Goal: Transaction & Acquisition: Book appointment/travel/reservation

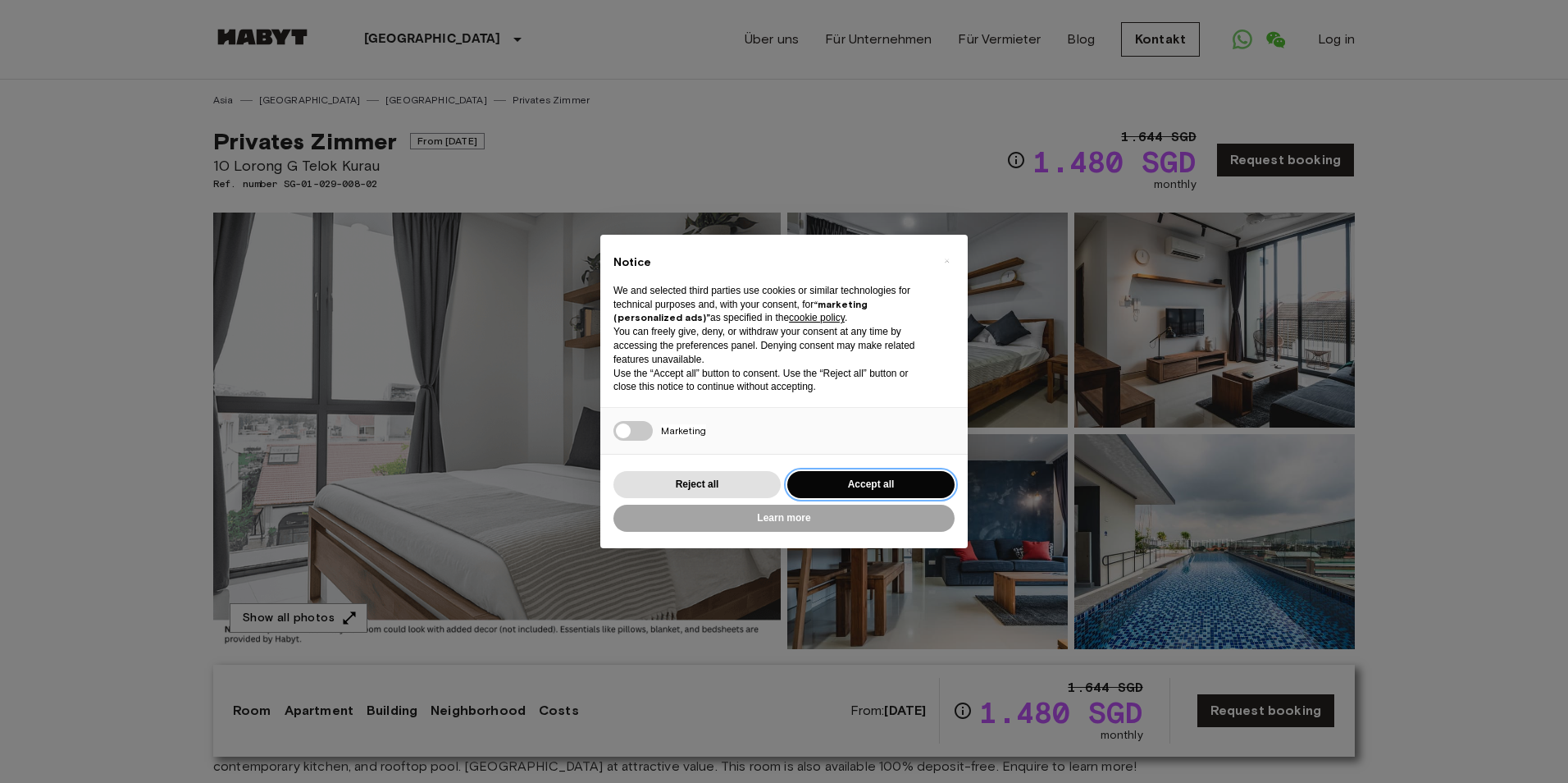
click at [850, 480] on button "Accept all" at bounding box center [871, 484] width 168 height 27
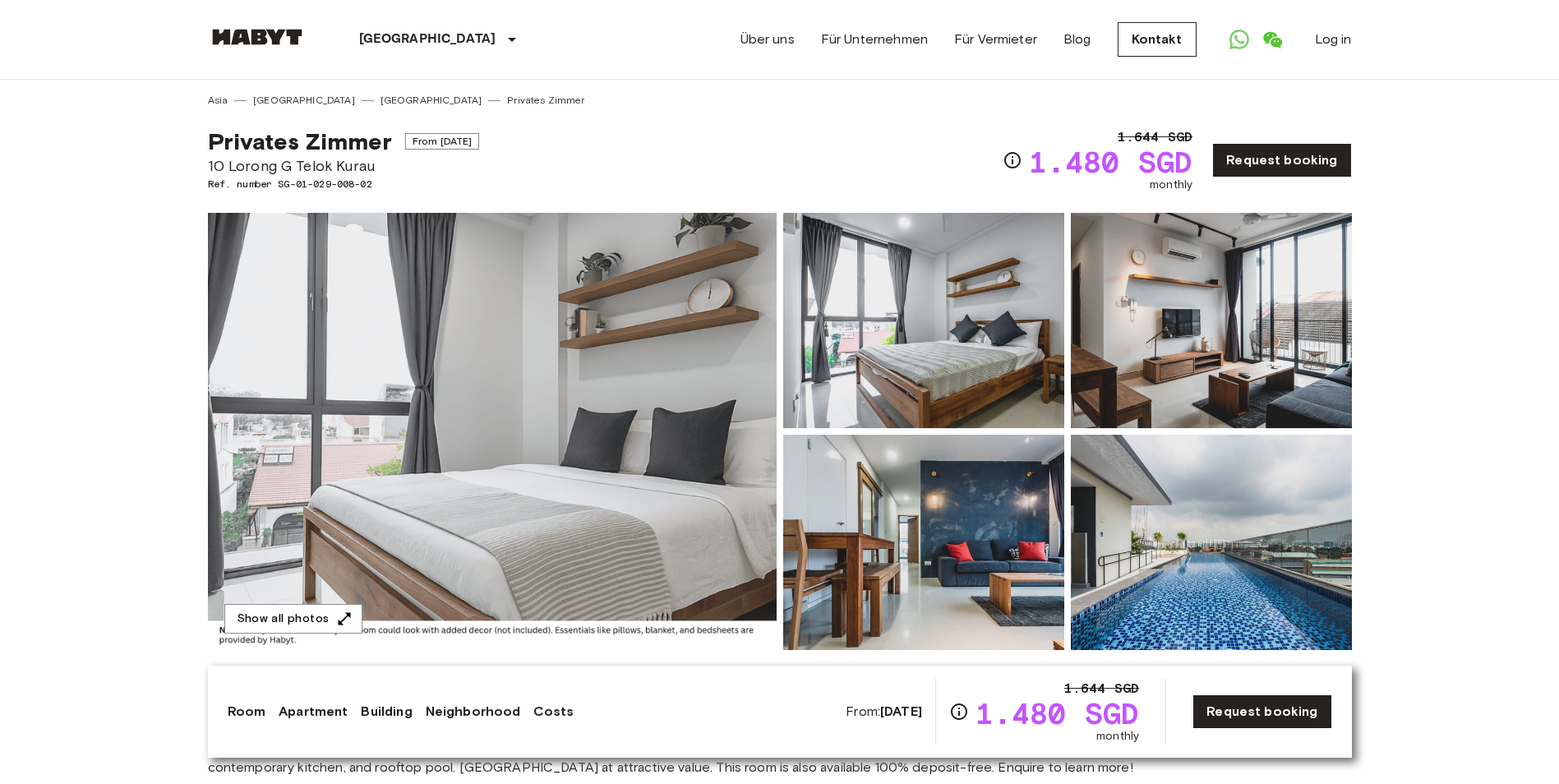
click at [383, 549] on img at bounding box center [492, 430] width 569 height 437
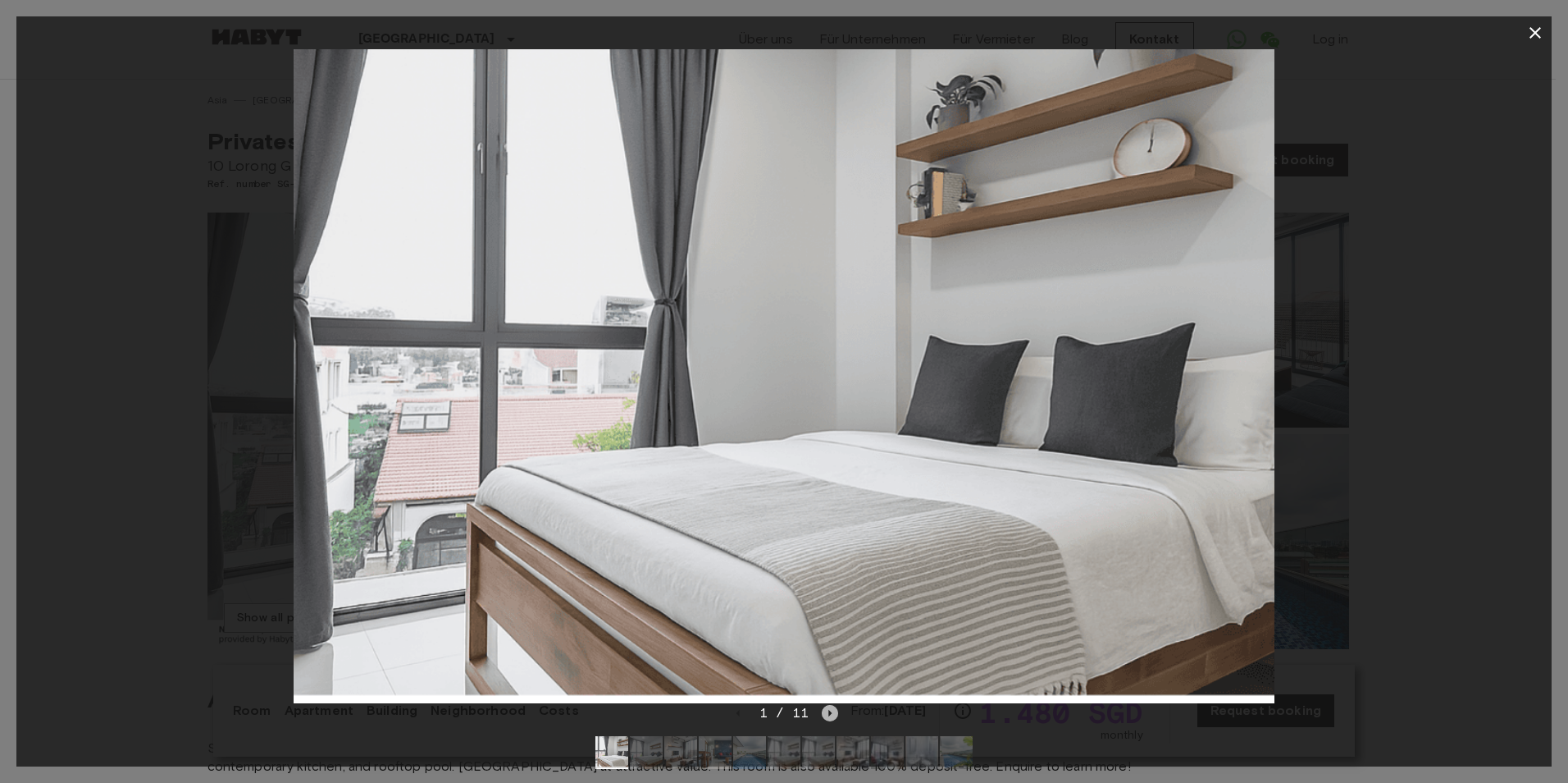
click at [825, 710] on icon "Next image" at bounding box center [831, 713] width 17 height 17
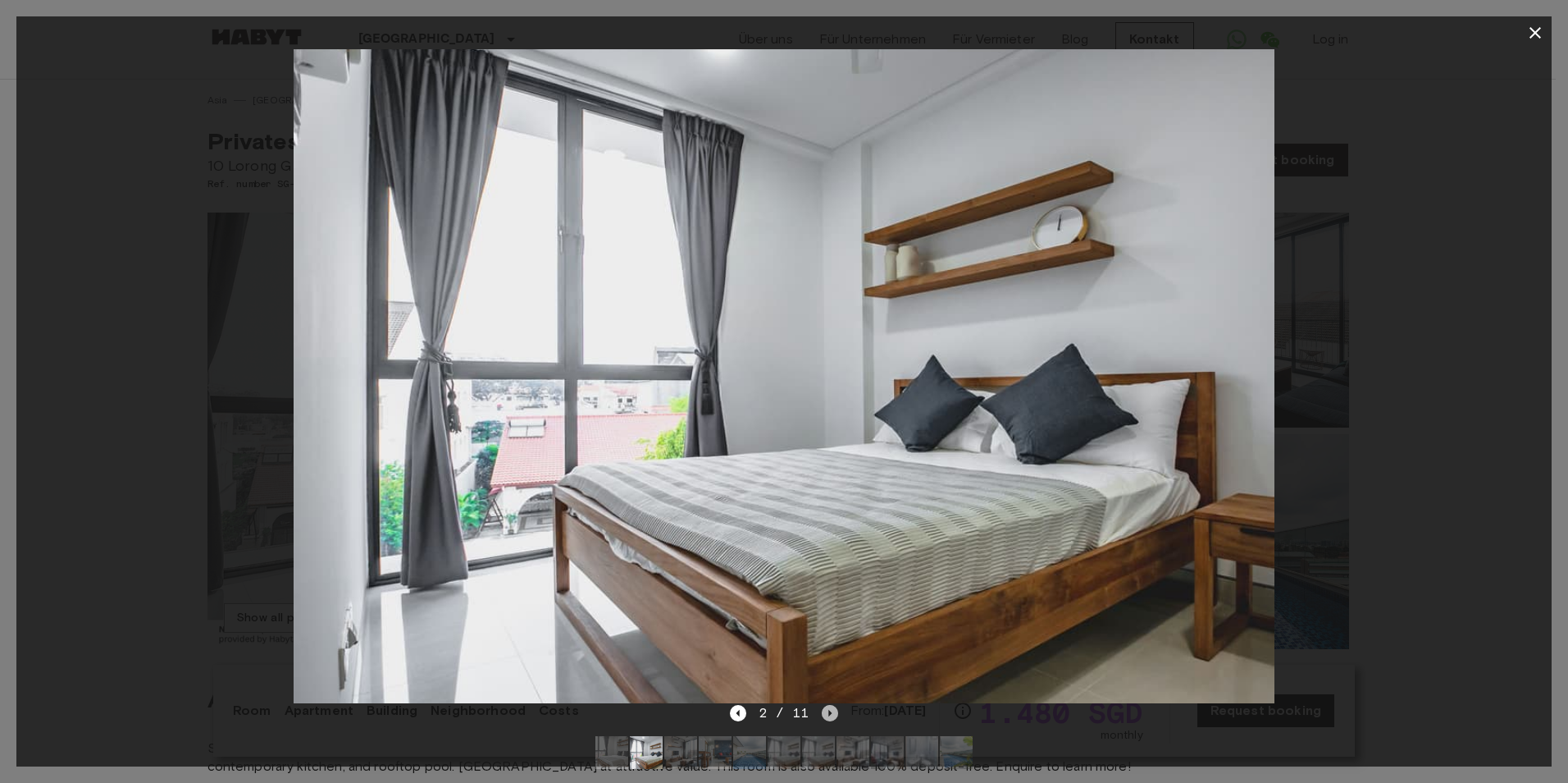
click at [825, 710] on icon "Next image" at bounding box center [831, 713] width 17 height 17
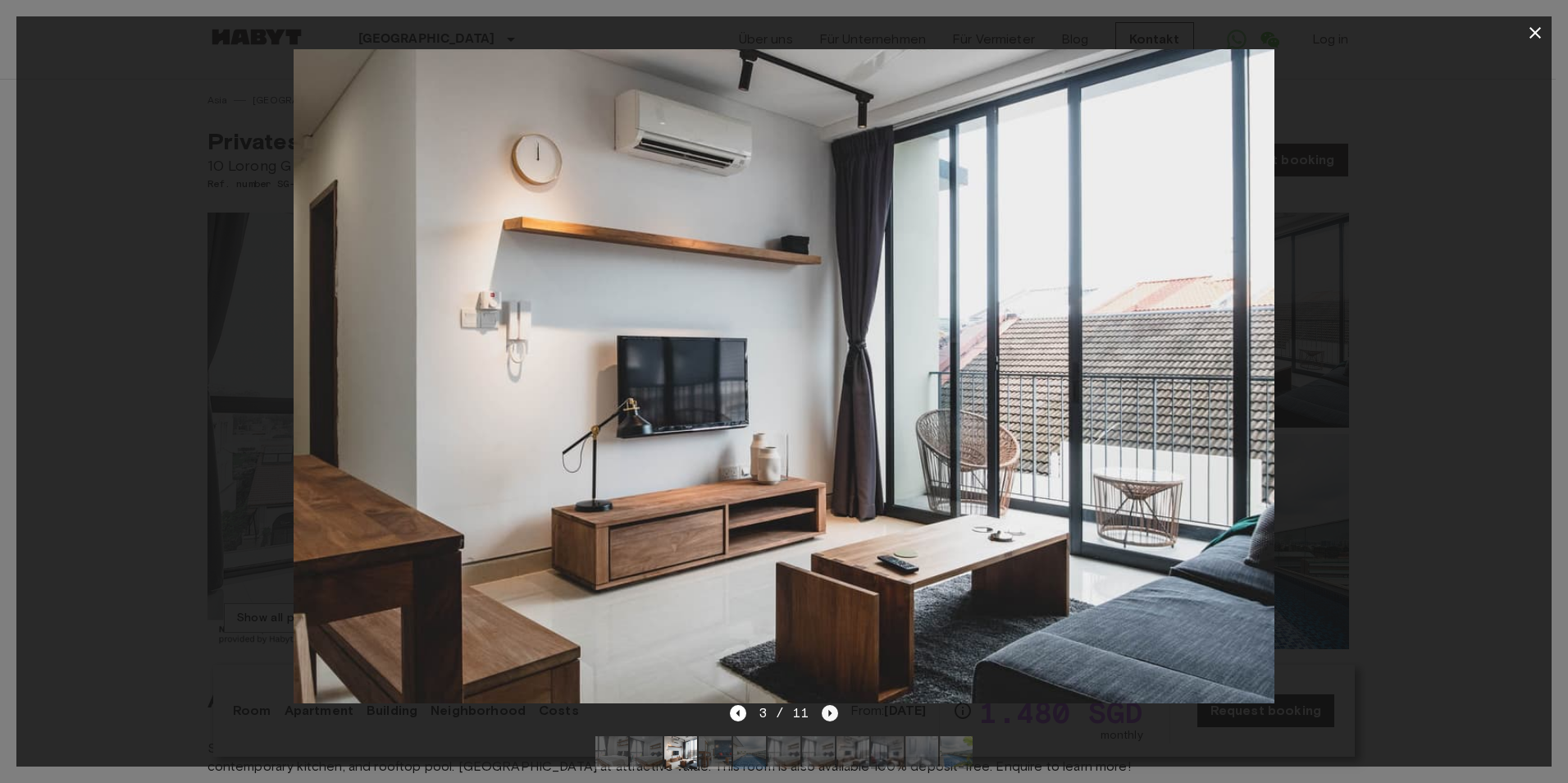
click at [825, 710] on icon "Next image" at bounding box center [831, 713] width 17 height 17
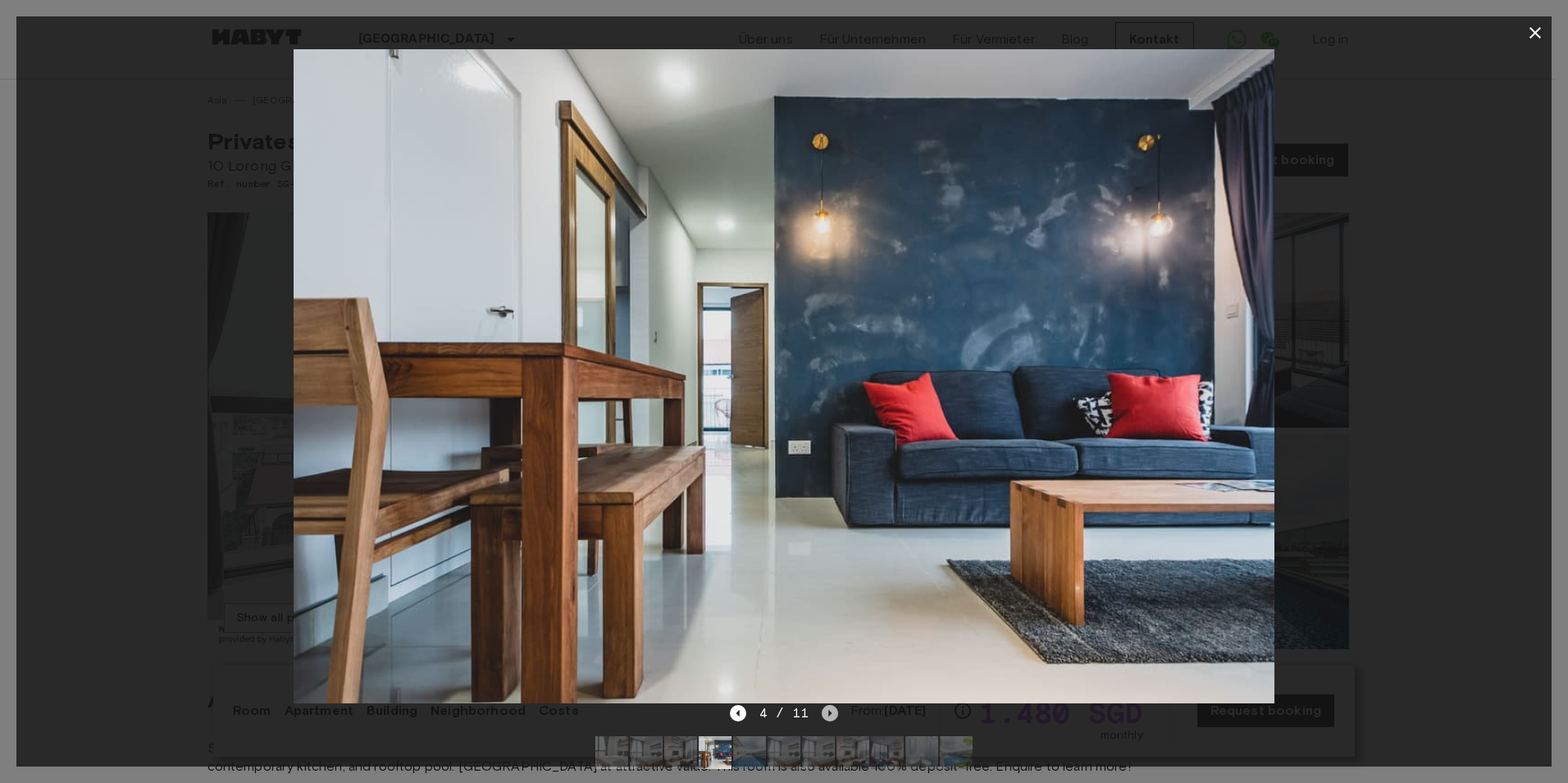
click at [825, 710] on icon "Next image" at bounding box center [831, 713] width 17 height 17
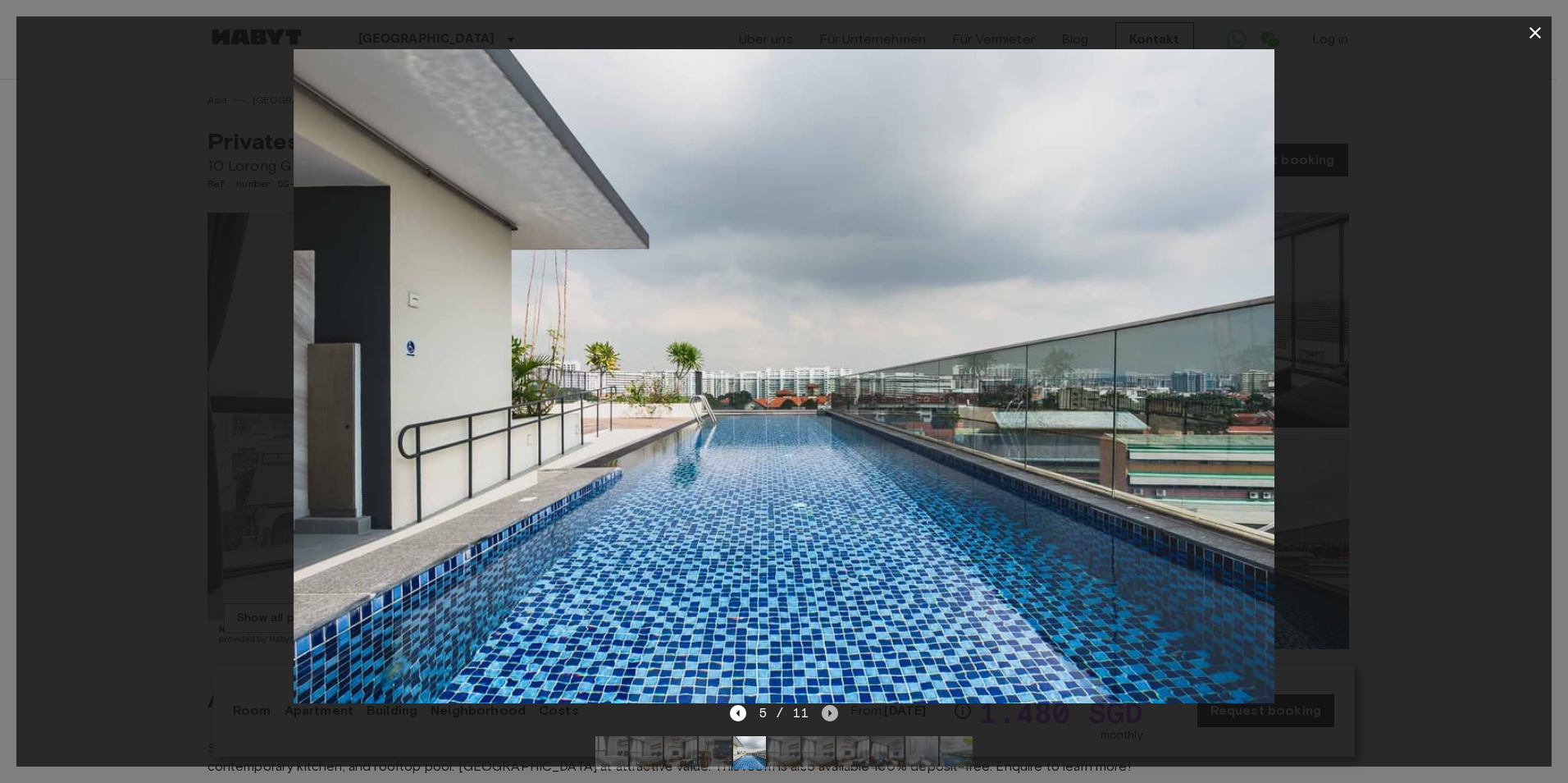
click at [825, 710] on icon "Next image" at bounding box center [831, 713] width 17 height 17
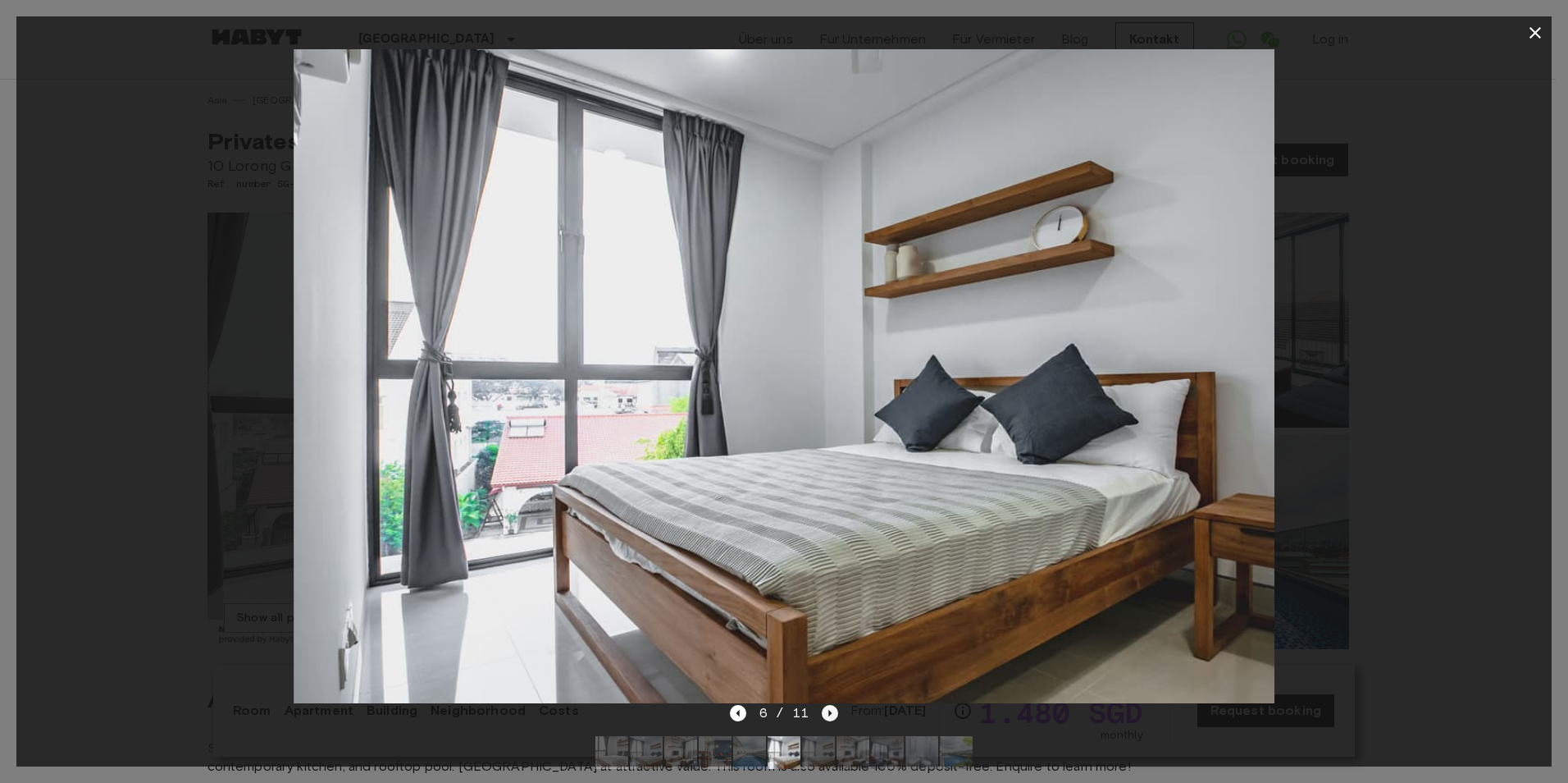
click at [825, 710] on icon "Next image" at bounding box center [831, 713] width 17 height 17
click at [1535, 29] on icon "button" at bounding box center [1535, 32] width 19 height 19
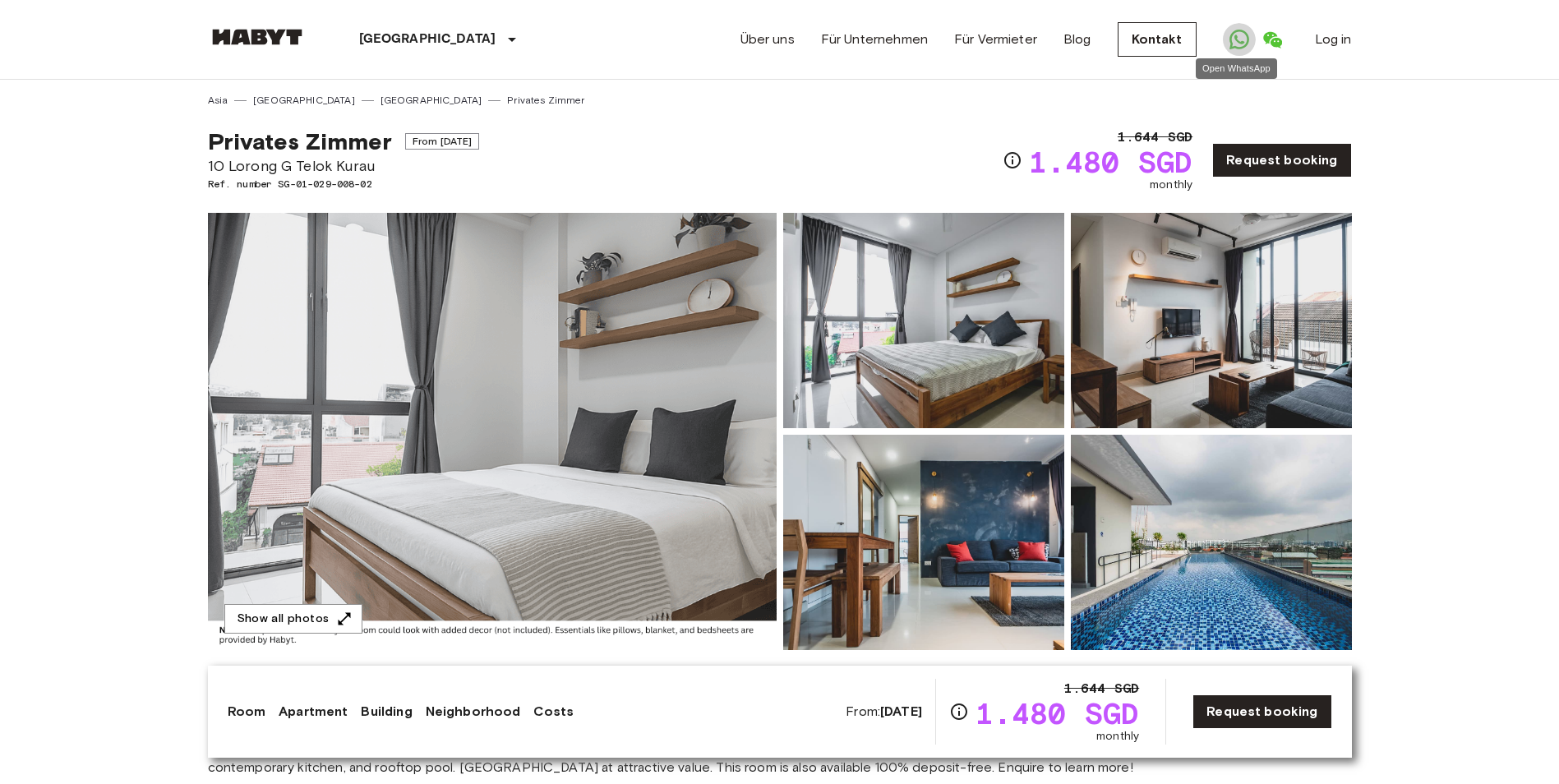
click at [1235, 47] on icon "Open WhatsApp" at bounding box center [1239, 39] width 19 height 19
